Goal: Task Accomplishment & Management: Use online tool/utility

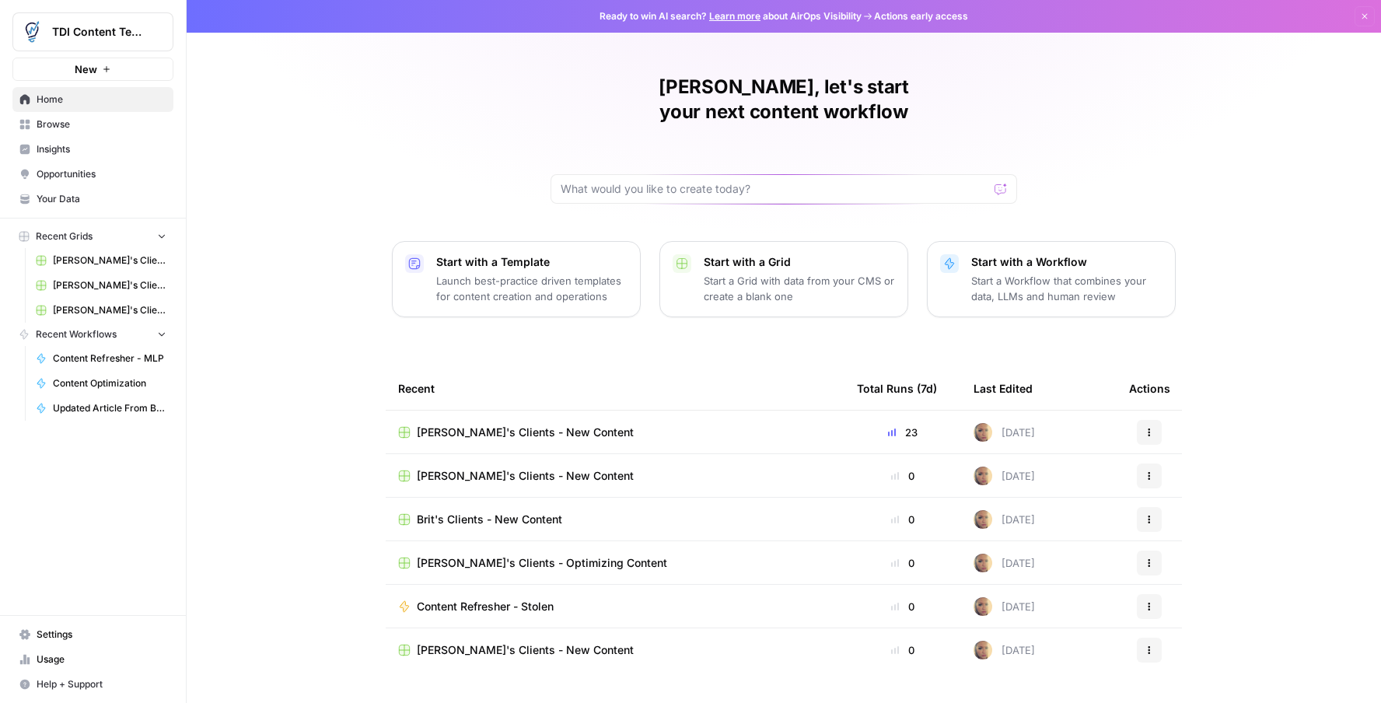
click at [79, 266] on span "[PERSON_NAME]'s Clients - Optimizing Content" at bounding box center [110, 261] width 114 height 14
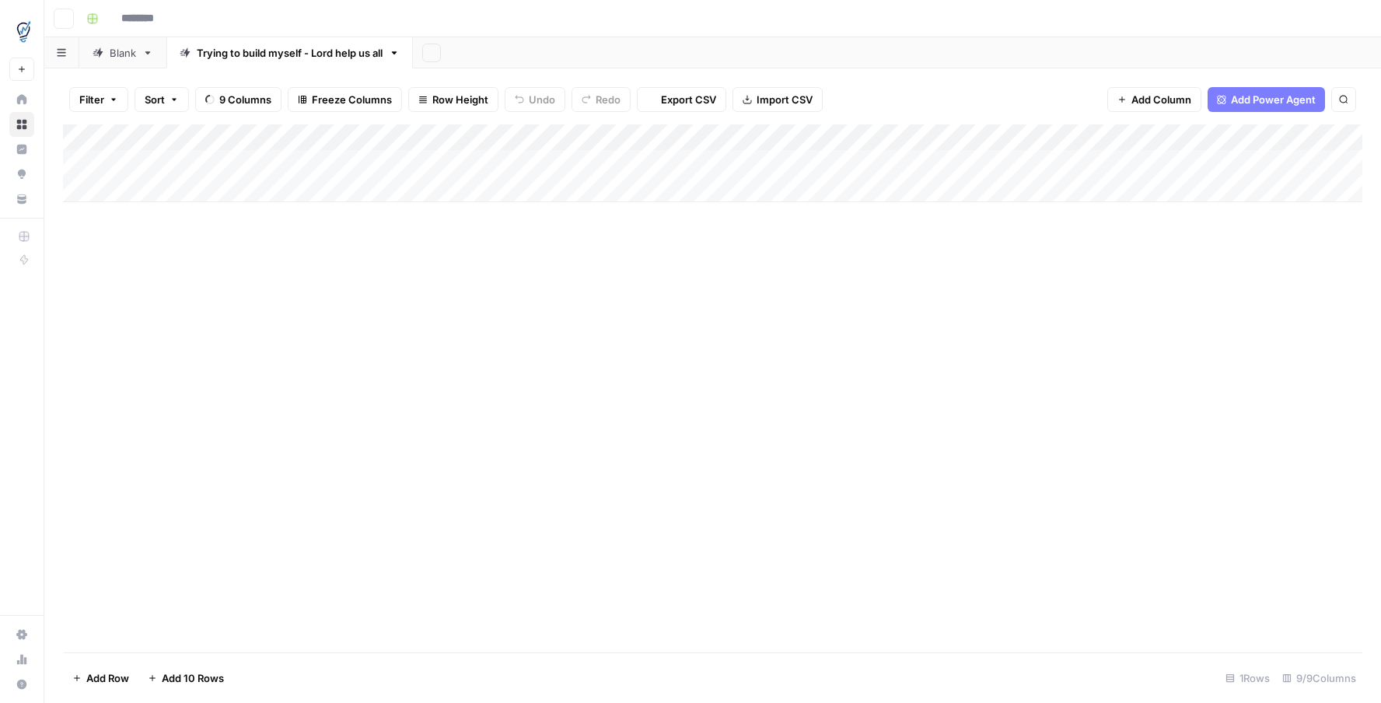
type input "**********"
click at [144, 193] on div "Add Column" at bounding box center [712, 163] width 1299 height 78
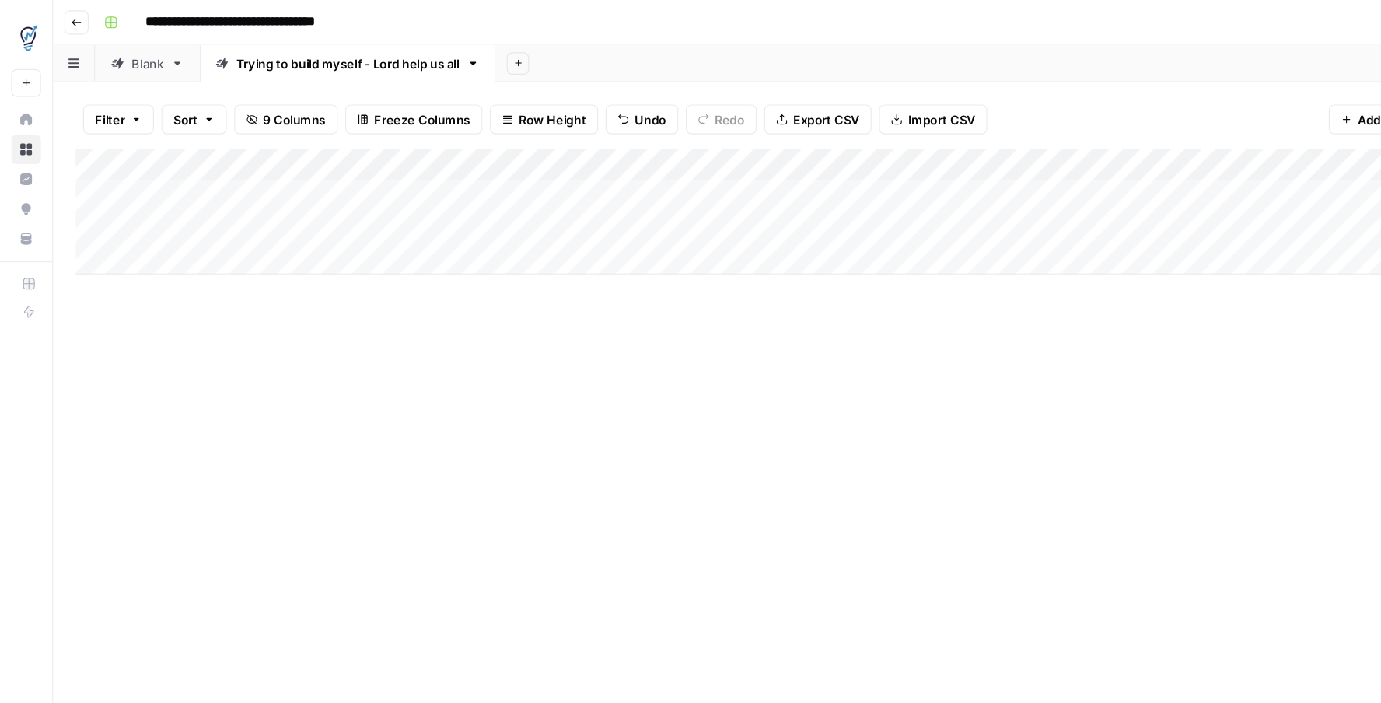
drag, startPoint x: 301, startPoint y: 248, endPoint x: 292, endPoint y: 247, distance: 9.4
click at [300, 248] on div "Add Column" at bounding box center [712, 388] width 1299 height 528
drag, startPoint x: 383, startPoint y: 192, endPoint x: 371, endPoint y: 195, distance: 12.1
click at [382, 193] on div "Add Column" at bounding box center [712, 176] width 1299 height 104
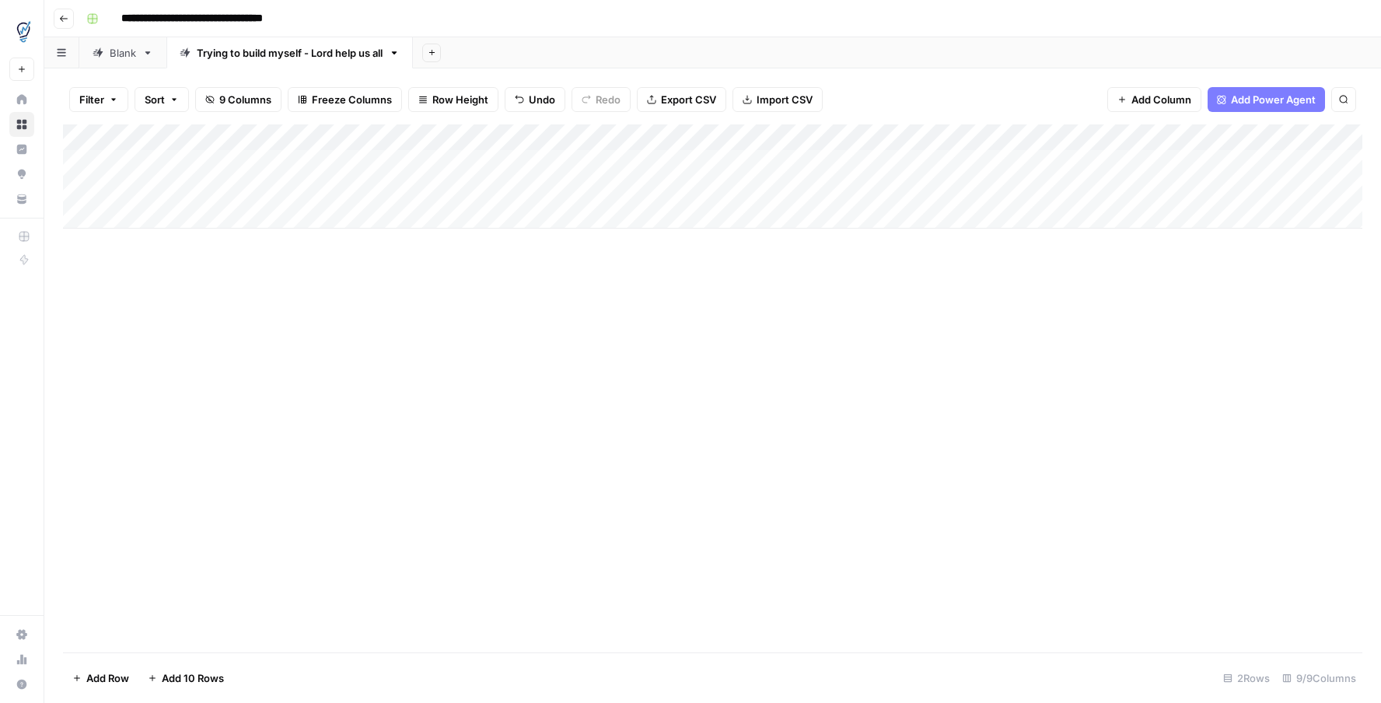
click at [348, 196] on div "Add Column" at bounding box center [712, 176] width 1299 height 104
type input "**********"
drag, startPoint x: 393, startPoint y: 274, endPoint x: 422, endPoint y: 275, distance: 29.6
click at [394, 274] on div "Add Column" at bounding box center [712, 388] width 1299 height 528
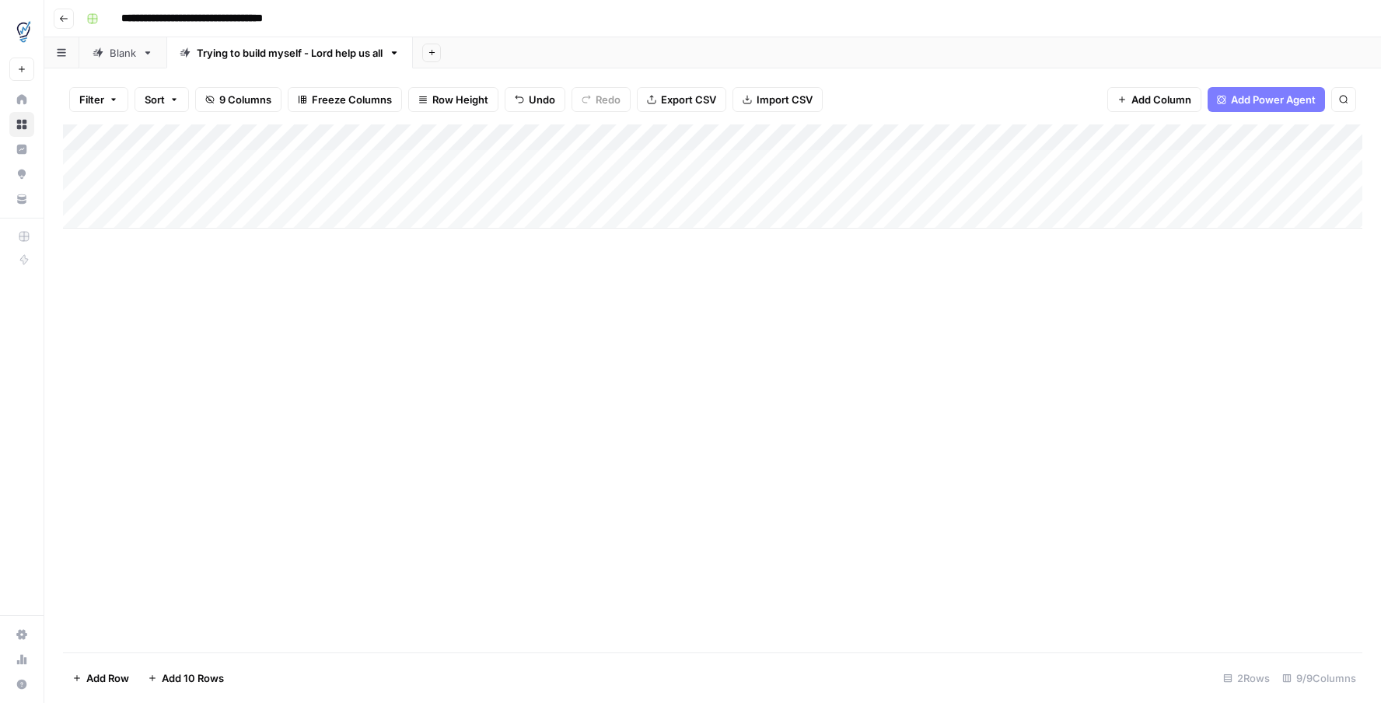
click at [596, 189] on div "Add Column" at bounding box center [712, 176] width 1299 height 104
drag, startPoint x: 932, startPoint y: 191, endPoint x: 940, endPoint y: 185, distance: 9.5
click at [933, 190] on div "Add Column" at bounding box center [712, 176] width 1299 height 104
click at [941, 189] on div "Add Column" at bounding box center [712, 176] width 1299 height 104
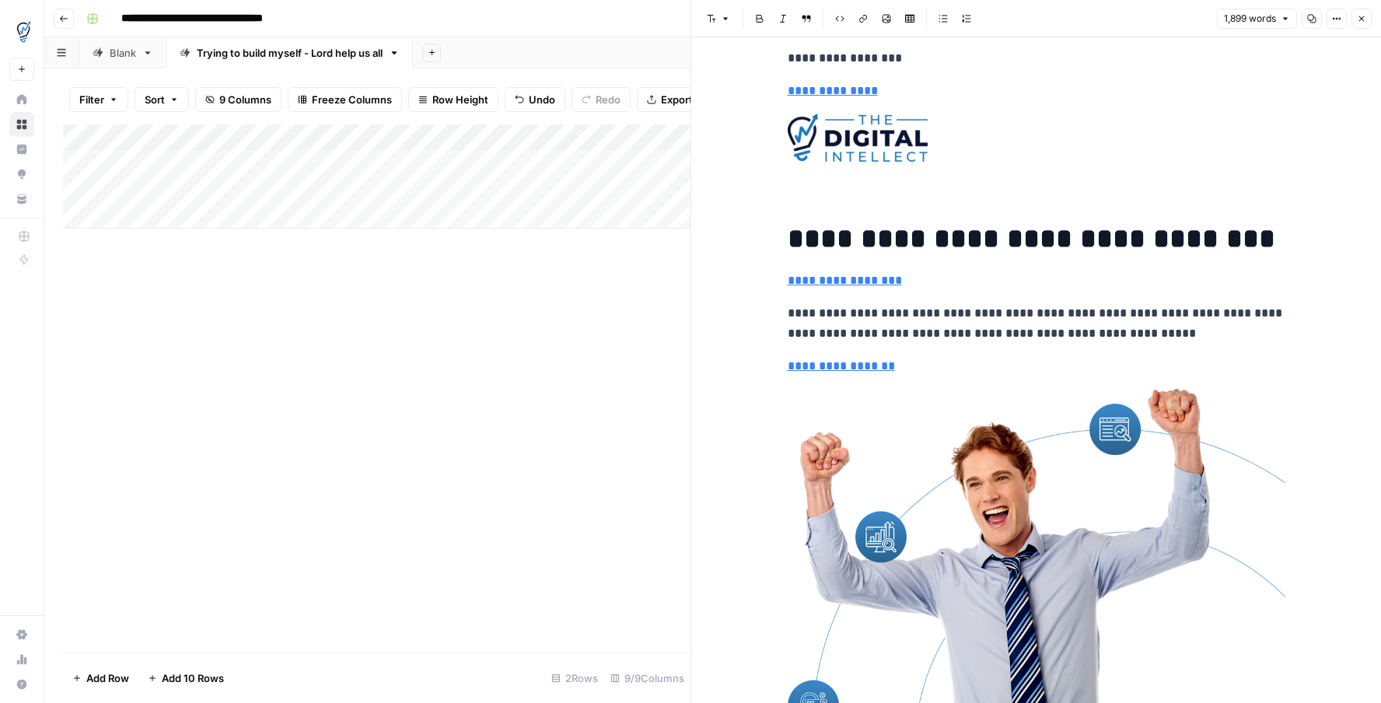
scroll to position [419, 0]
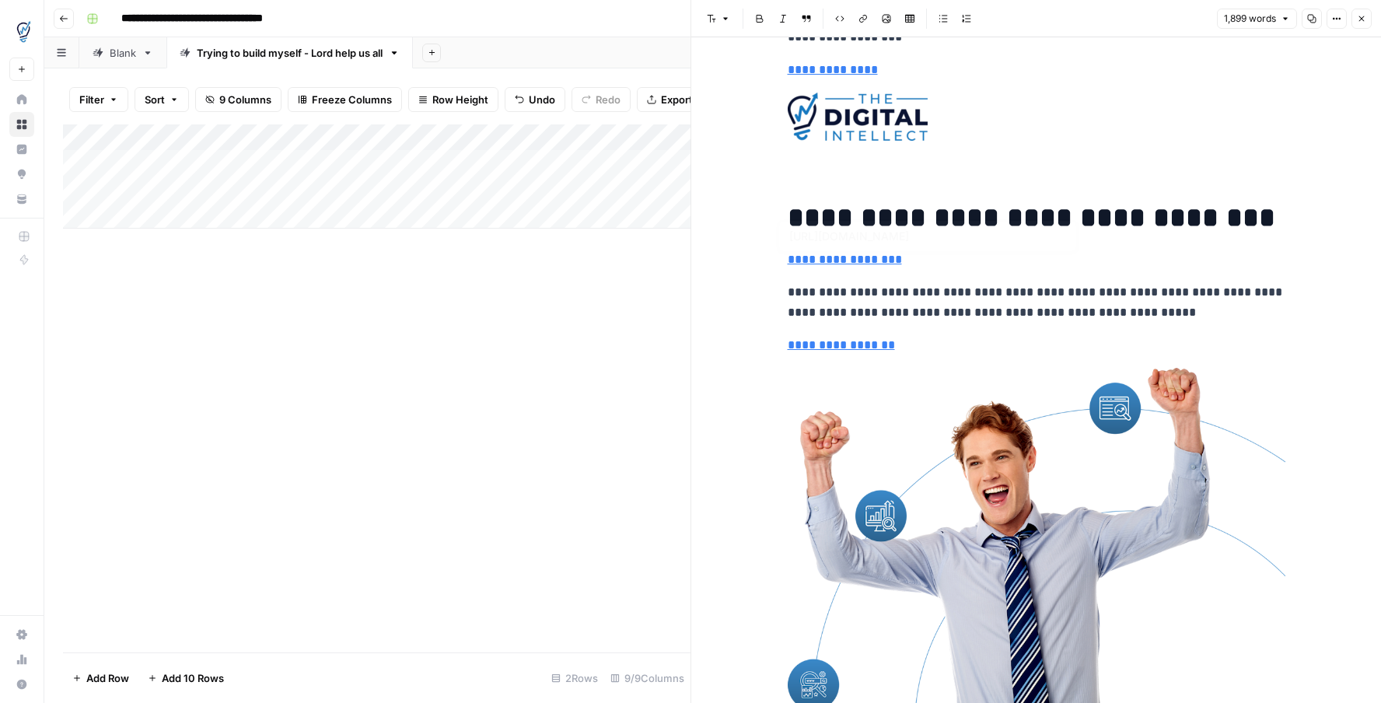
click at [1033, 488] on img at bounding box center [1037, 555] width 498 height 375
click at [1014, 474] on img at bounding box center [1037, 555] width 498 height 375
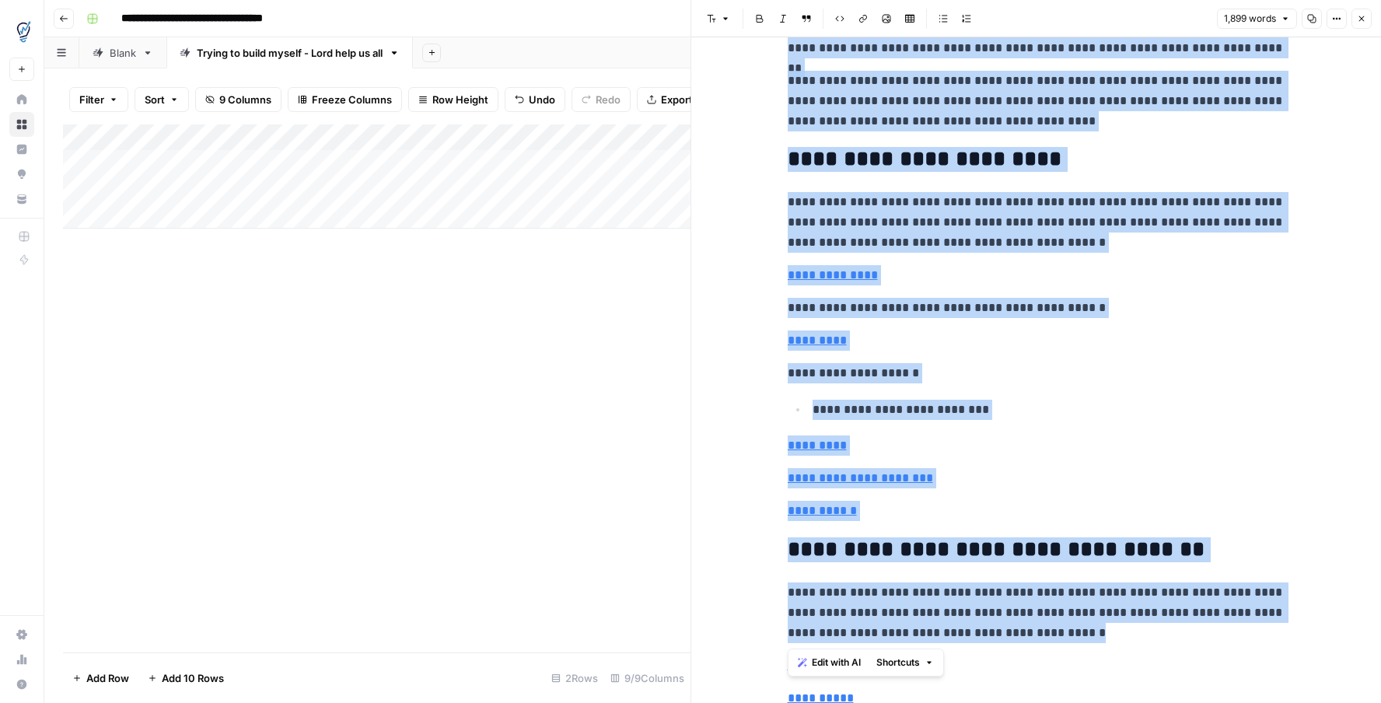
scroll to position [4890, 0]
drag, startPoint x: 779, startPoint y: 215, endPoint x: 1222, endPoint y: 626, distance: 604.2
copy div "**********"
